Goal: Register for event/course

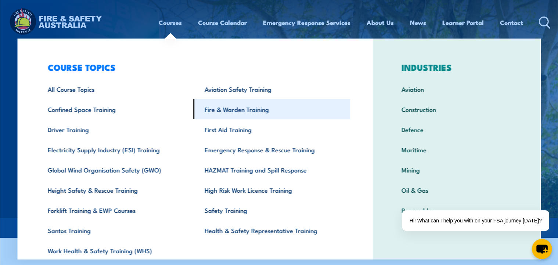
click at [238, 109] on link "Fire & Warden Training" at bounding box center [272, 109] width 157 height 20
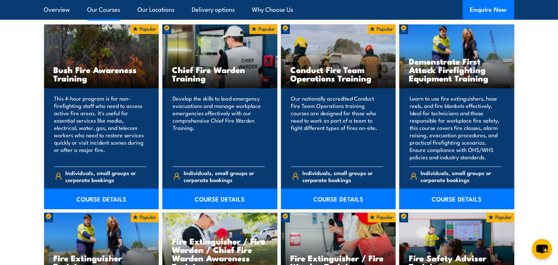
scroll to position [601, 0]
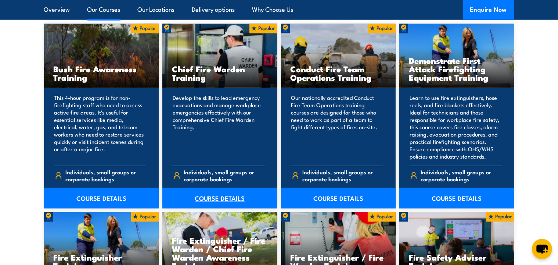
click at [223, 203] on link "COURSE DETAILS" at bounding box center [219, 198] width 115 height 21
